Goal: Check status: Check status

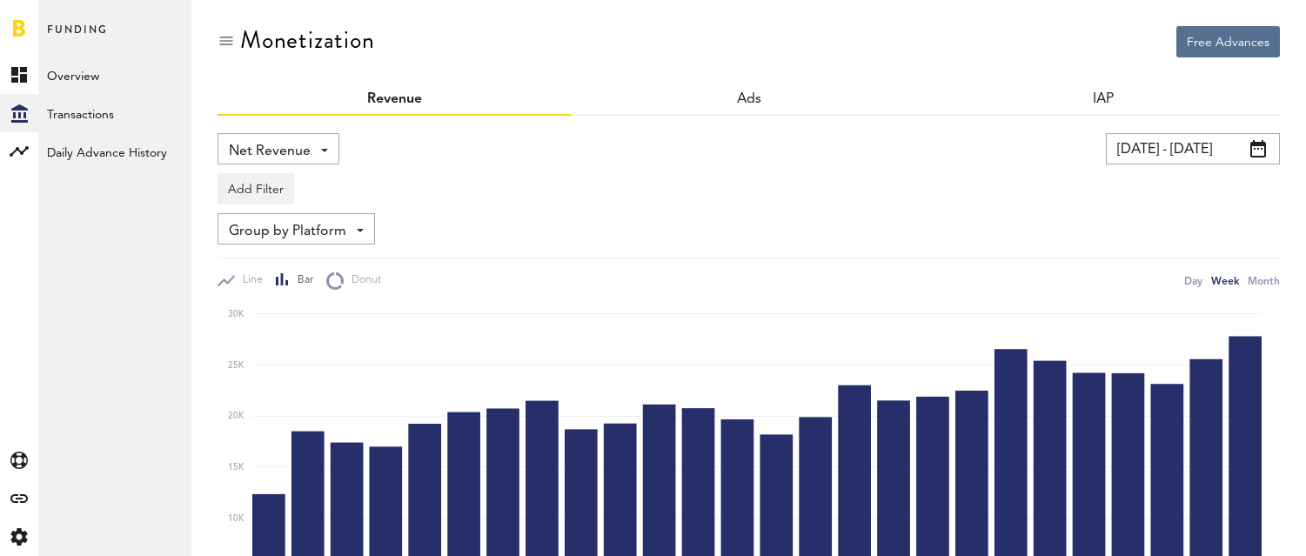
click at [71, 77] on link "Overview" at bounding box center [114, 75] width 153 height 38
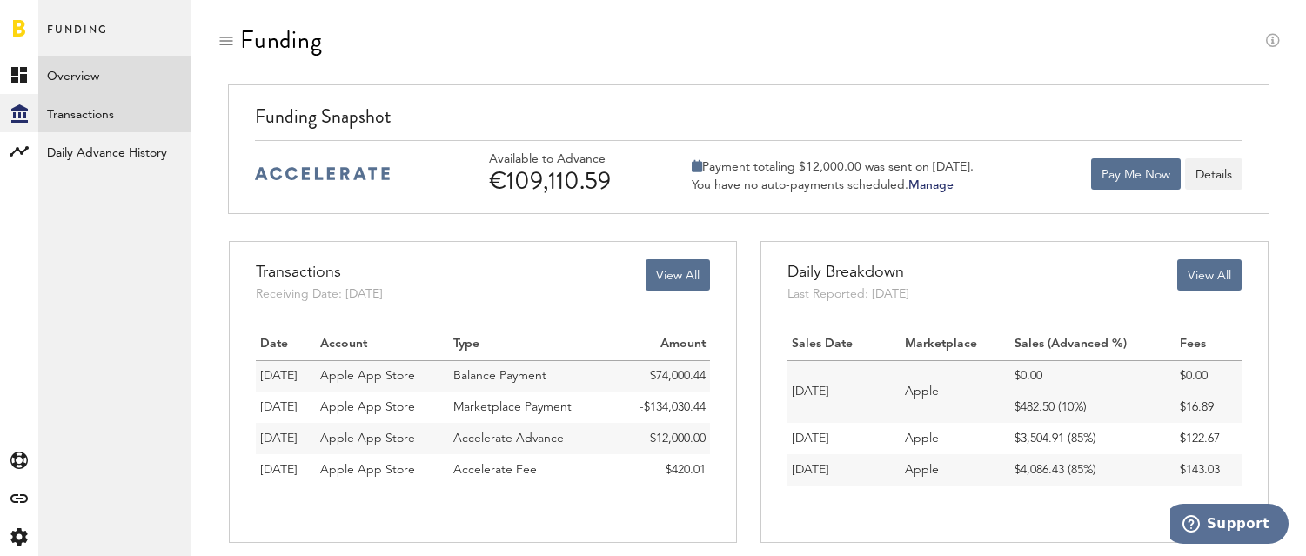
click at [51, 117] on link "Transactions" at bounding box center [114, 113] width 153 height 38
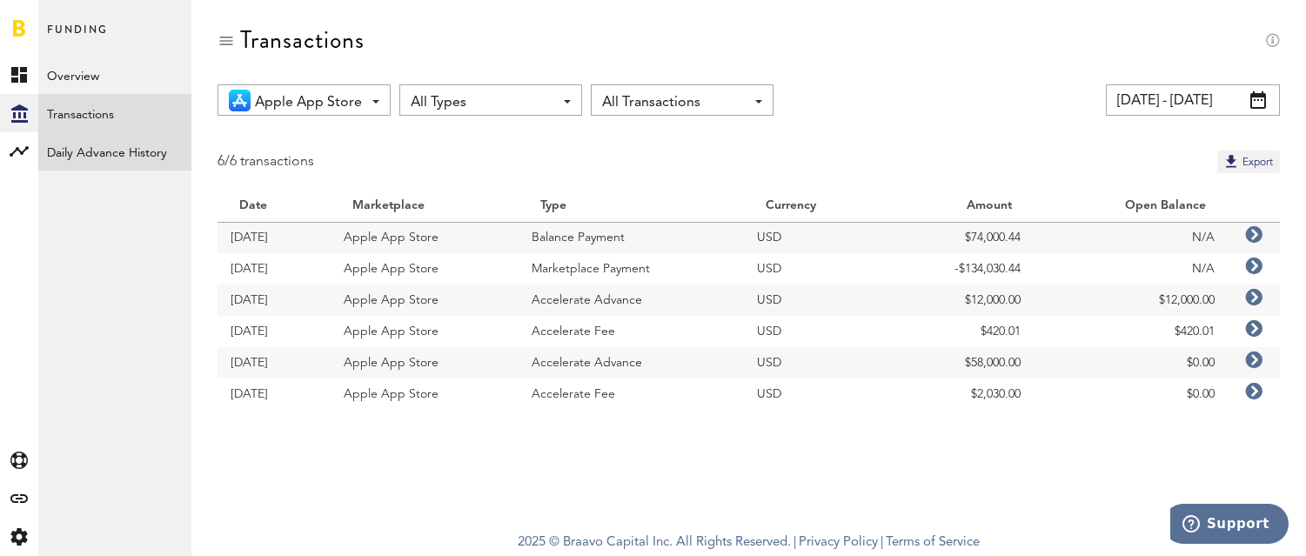
click at [84, 143] on link "Daily Advance History" at bounding box center [114, 151] width 153 height 38
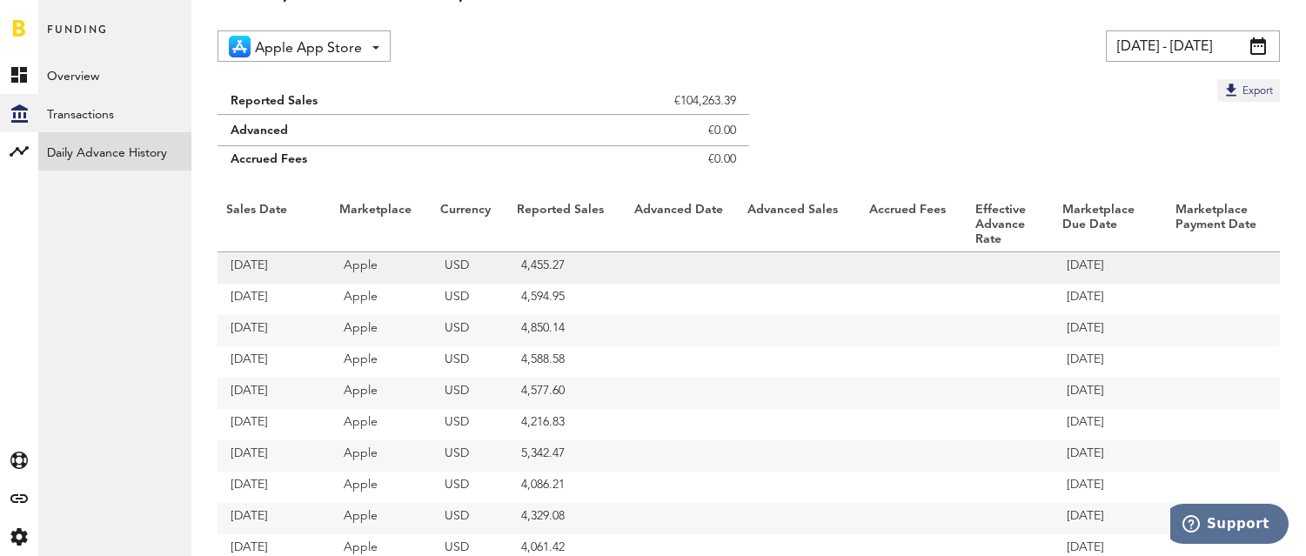
scroll to position [57, 0]
